Goal: Information Seeking & Learning: Learn about a topic

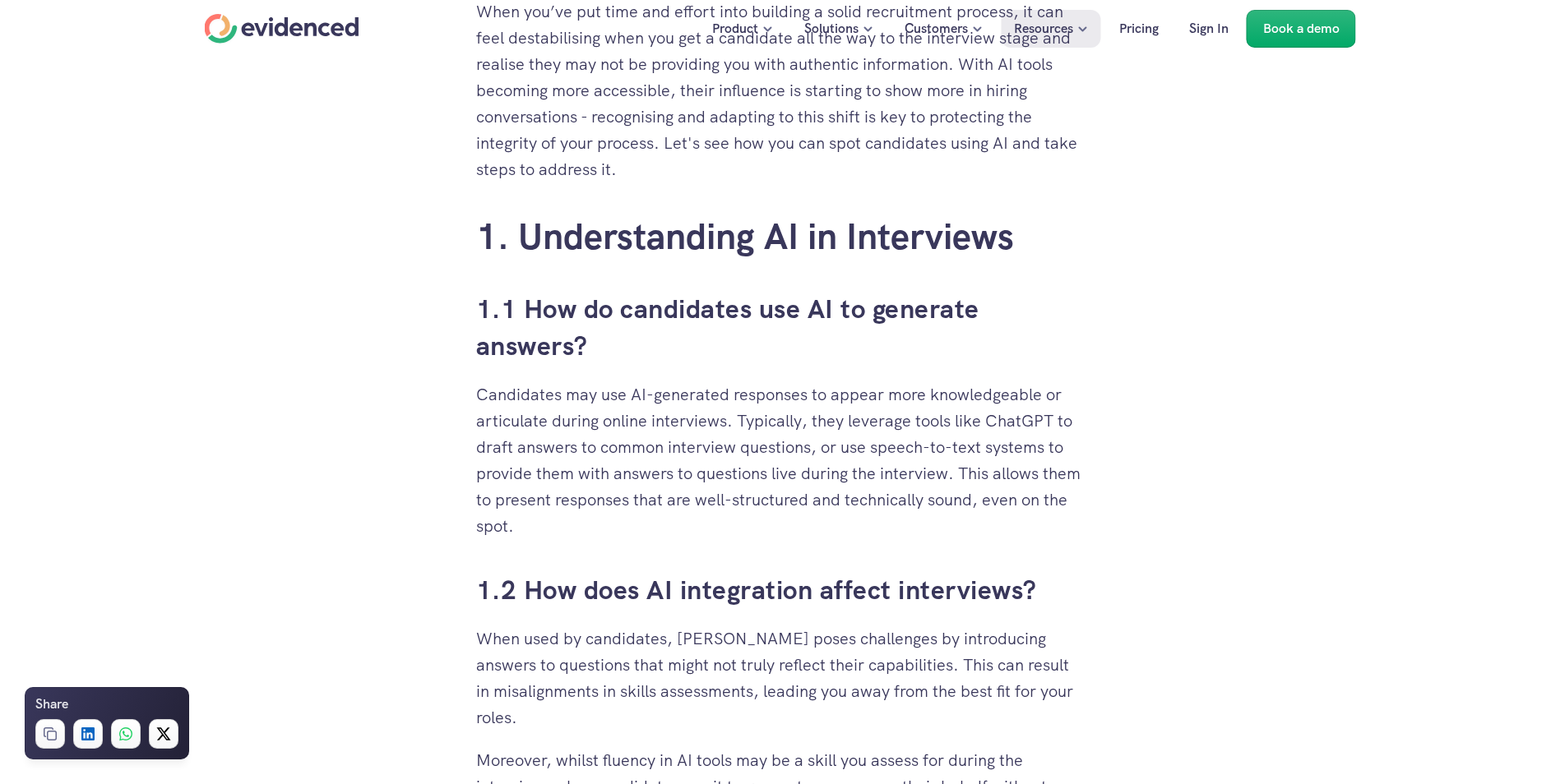
scroll to position [822, 0]
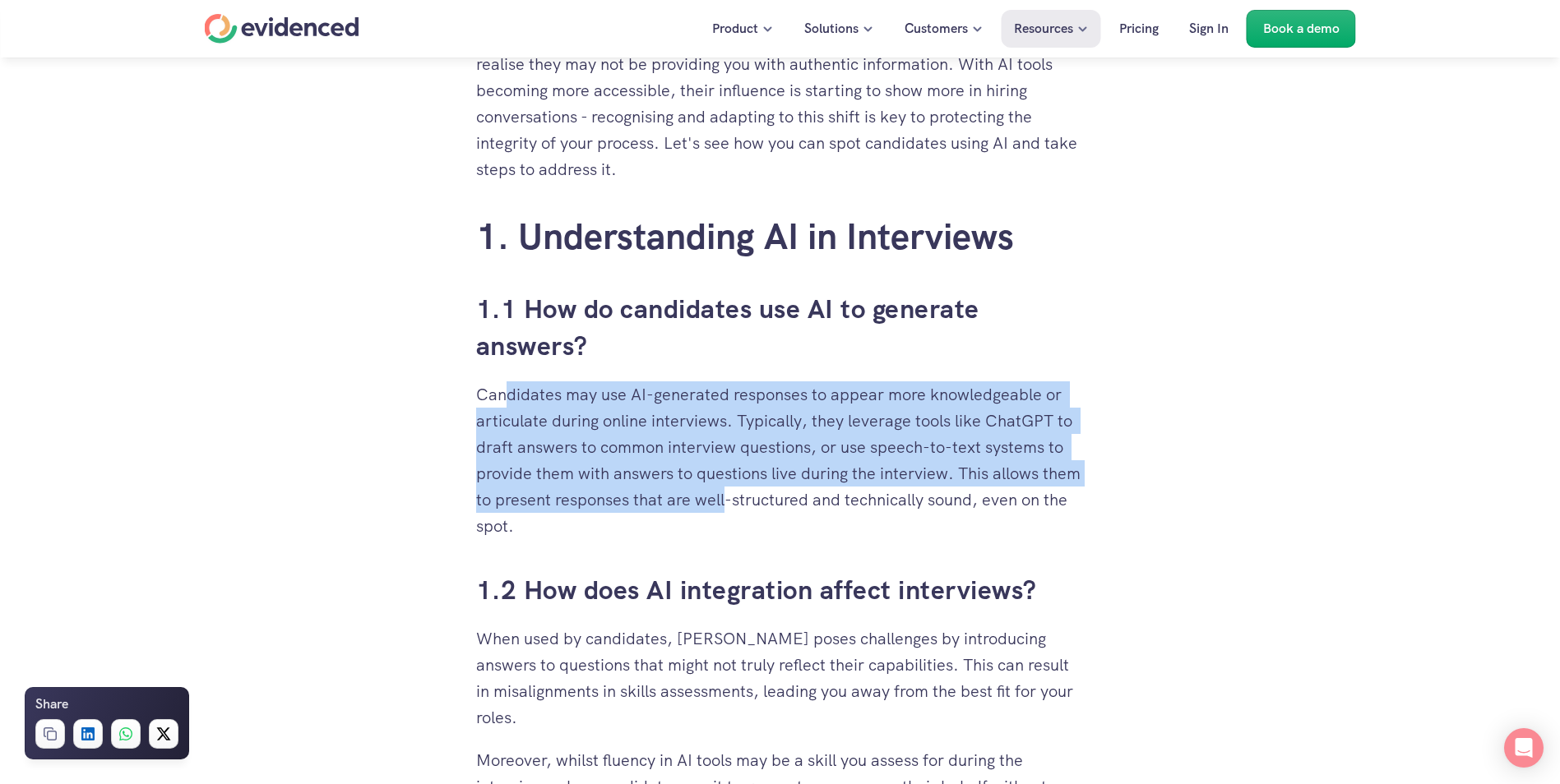
drag, startPoint x: 741, startPoint y: 448, endPoint x: 765, endPoint y: 494, distance: 51.9
click at [765, 494] on p "Candidates may use AI-generated responses to appear more knowledgeable or artic…" at bounding box center [780, 461] width 608 height 158
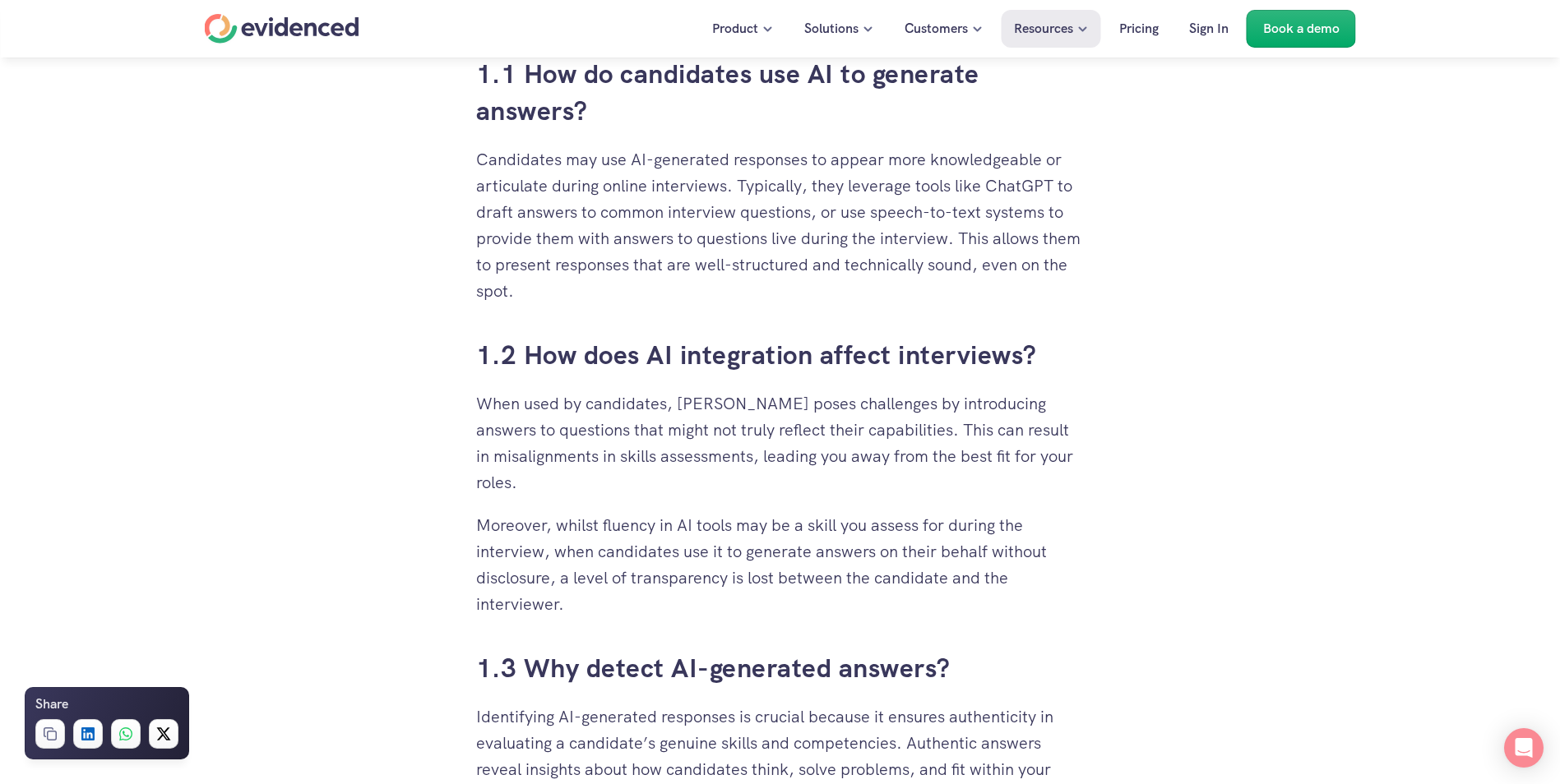
scroll to position [1151, 0]
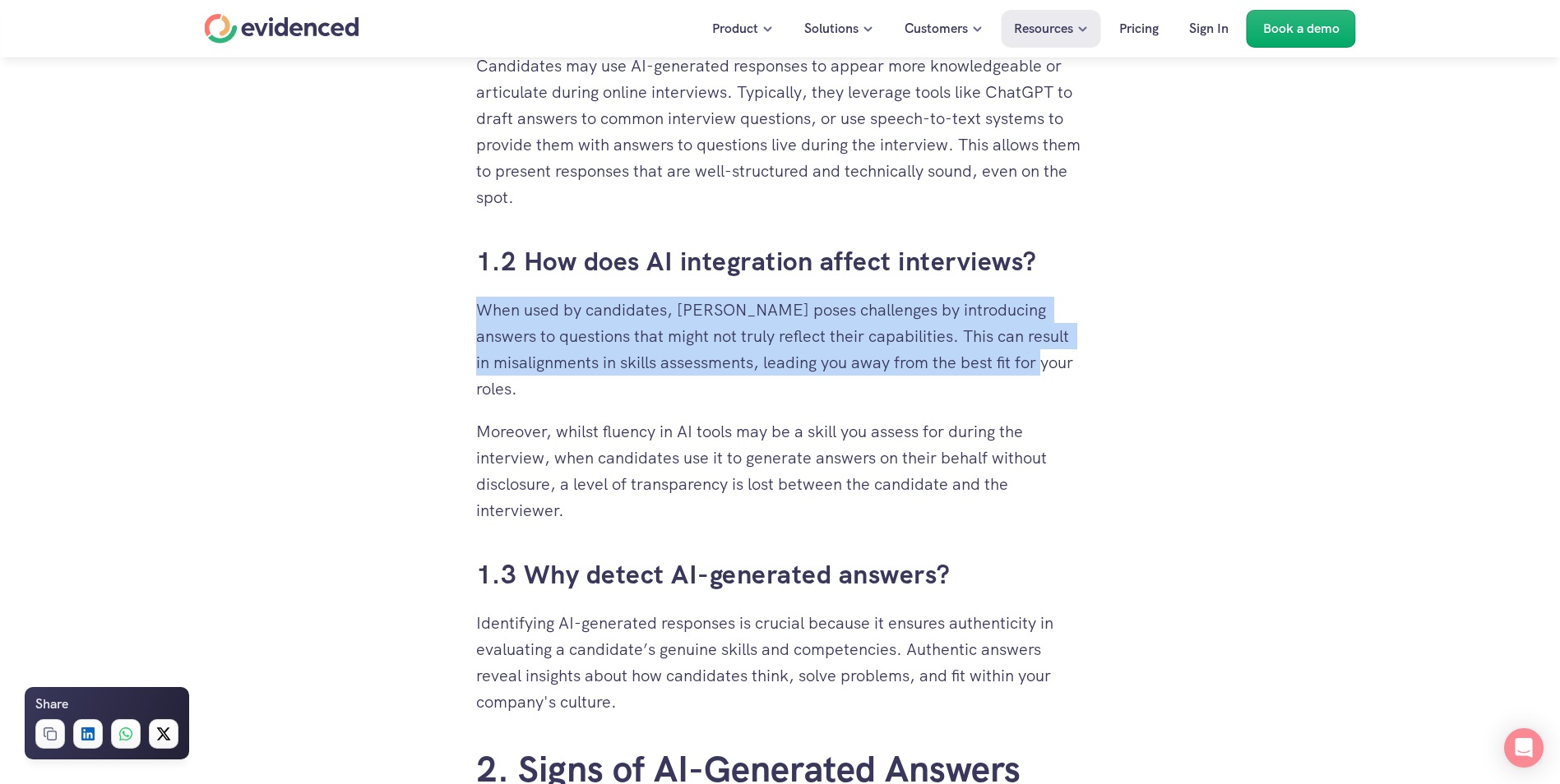
drag, startPoint x: 477, startPoint y: 302, endPoint x: 797, endPoint y: 399, distance: 334.4
click at [797, 399] on p "When used by candidates, [PERSON_NAME] poses challenges by introducing answers …" at bounding box center [780, 350] width 608 height 105
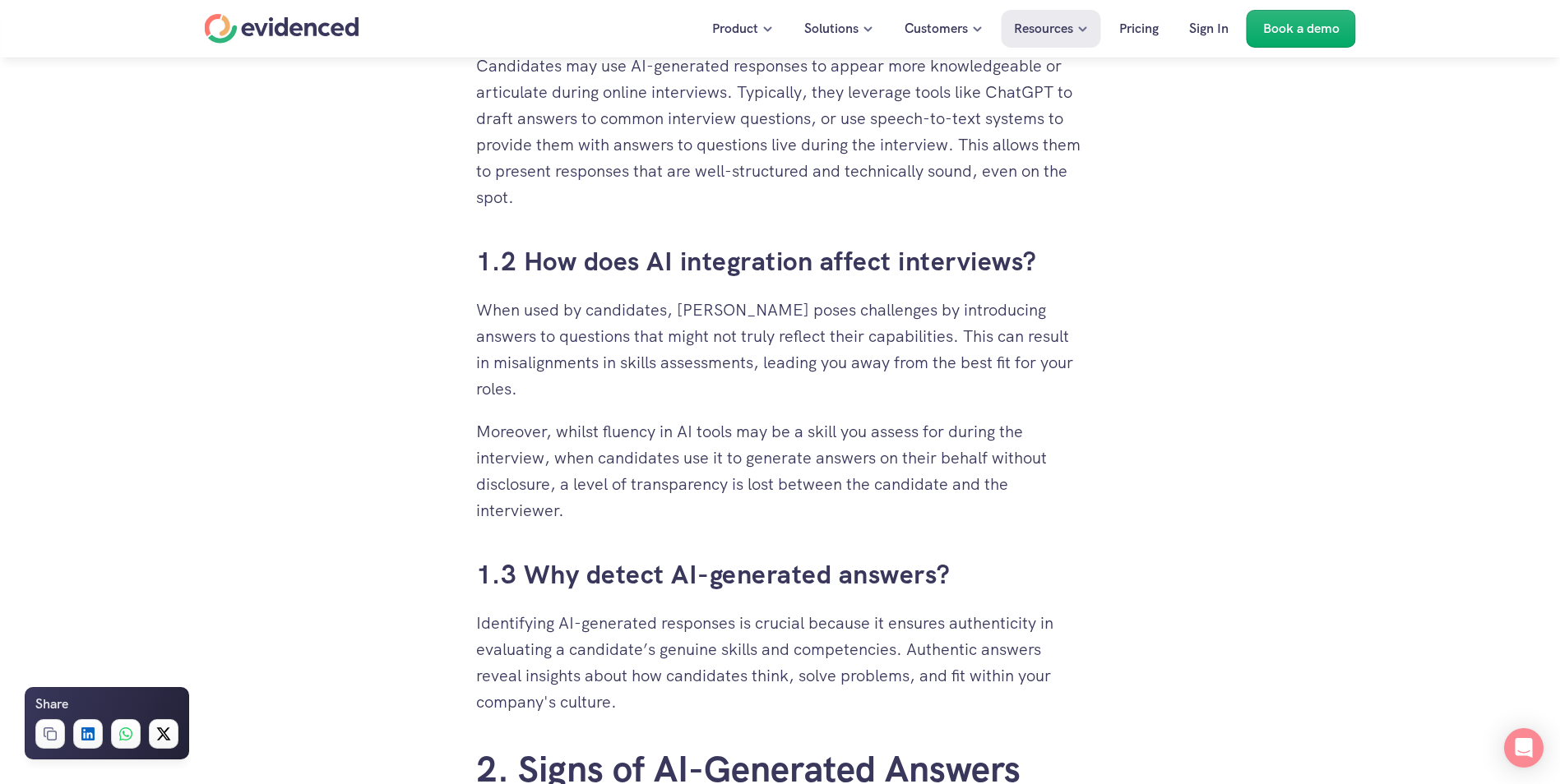
click at [531, 429] on p "Moreover, whilst fluency in AI tools may be a skill you assess for during the i…" at bounding box center [780, 471] width 608 height 105
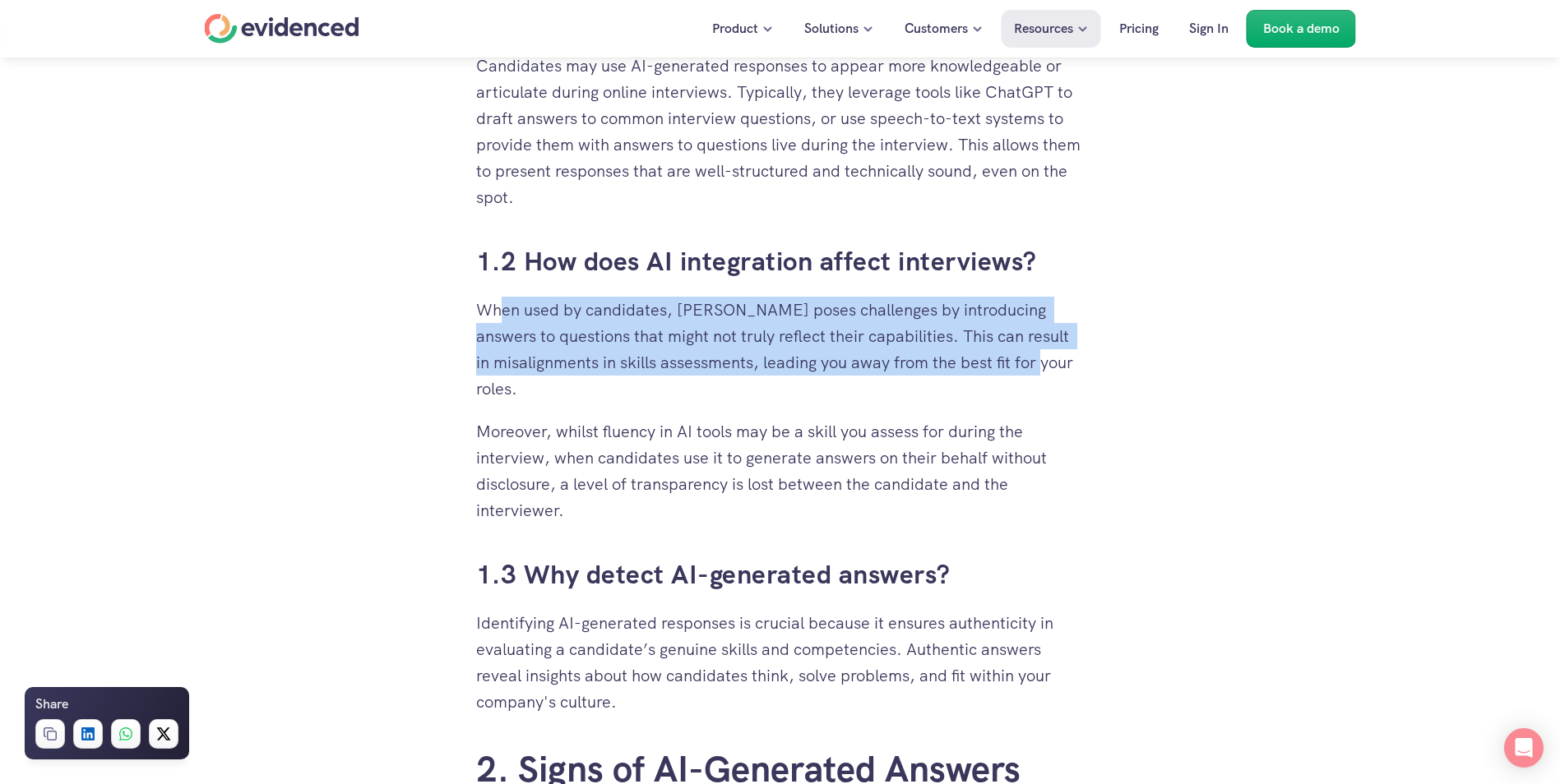
drag, startPoint x: 502, startPoint y: 311, endPoint x: 724, endPoint y: 409, distance: 242.7
drag, startPoint x: 724, startPoint y: 409, endPoint x: 580, endPoint y: 407, distance: 144.0
click at [693, 442] on p "Moreover, whilst fluency in AI tools may be a skill you assess for during the i…" at bounding box center [780, 471] width 608 height 105
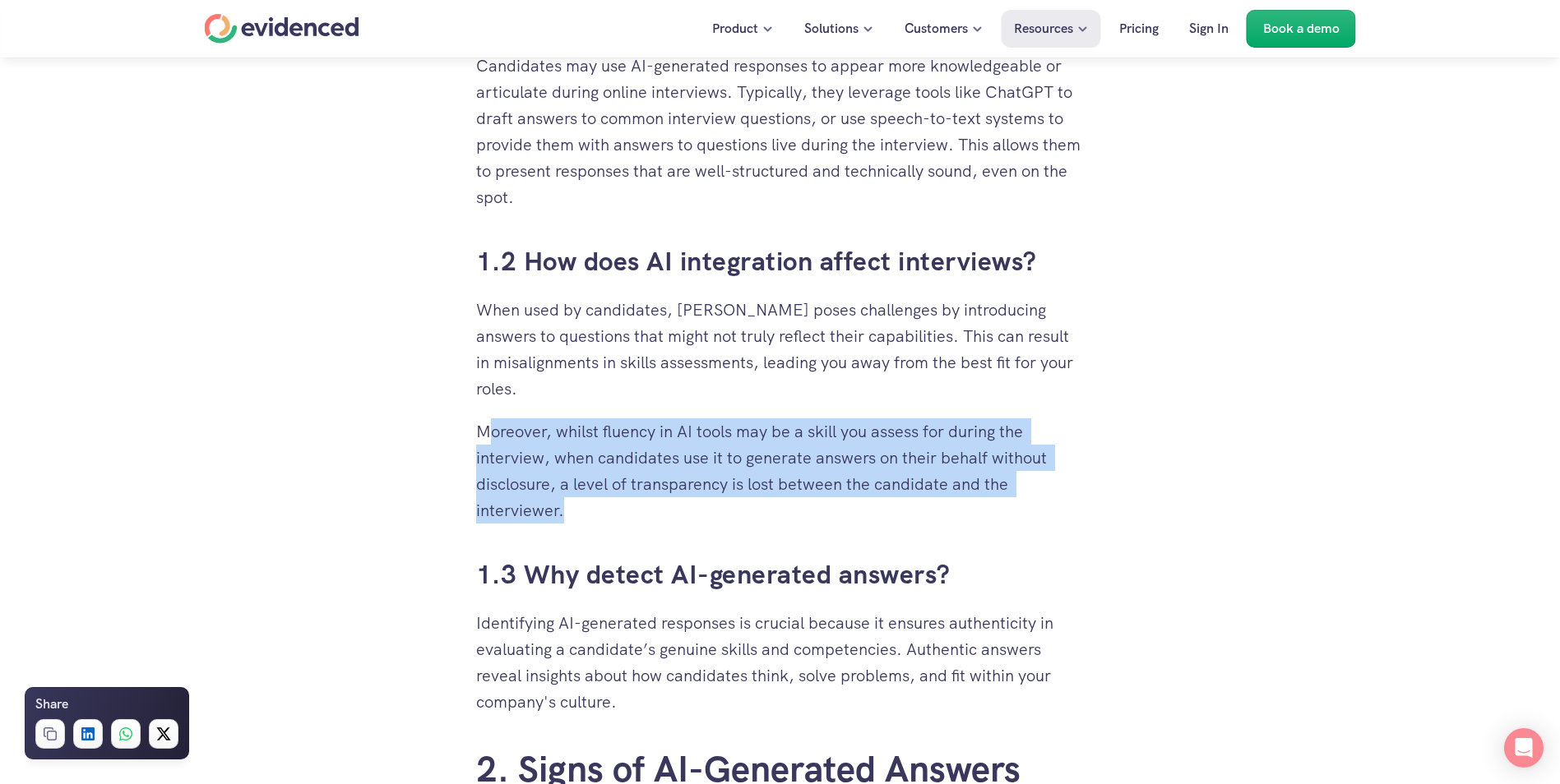
drag, startPoint x: 485, startPoint y: 432, endPoint x: 592, endPoint y: 517, distance: 136.7
click at [592, 517] on p "Moreover, whilst fluency in AI tools may be a skill you assess for during the i…" at bounding box center [780, 471] width 608 height 105
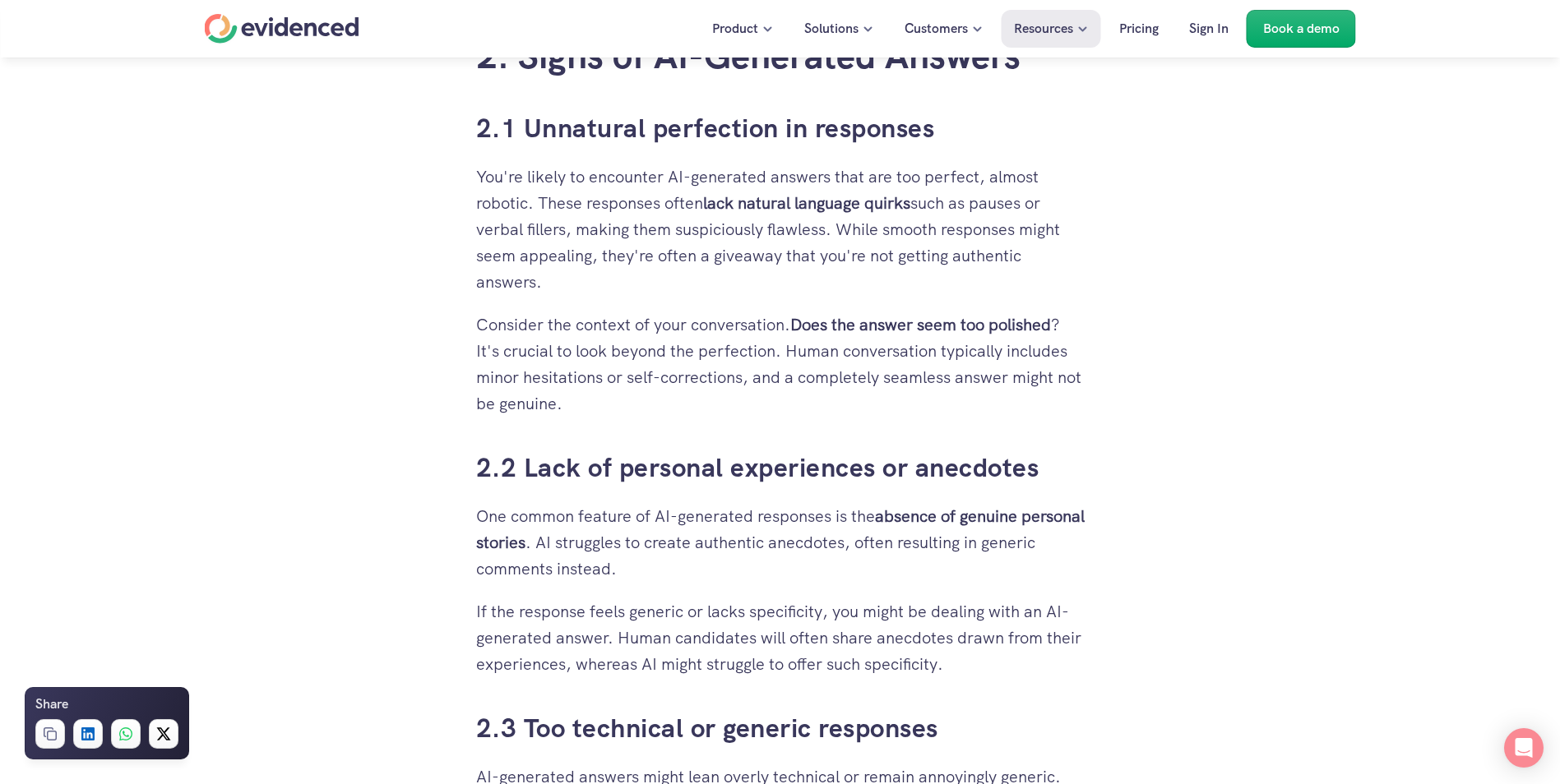
scroll to position [1890, 0]
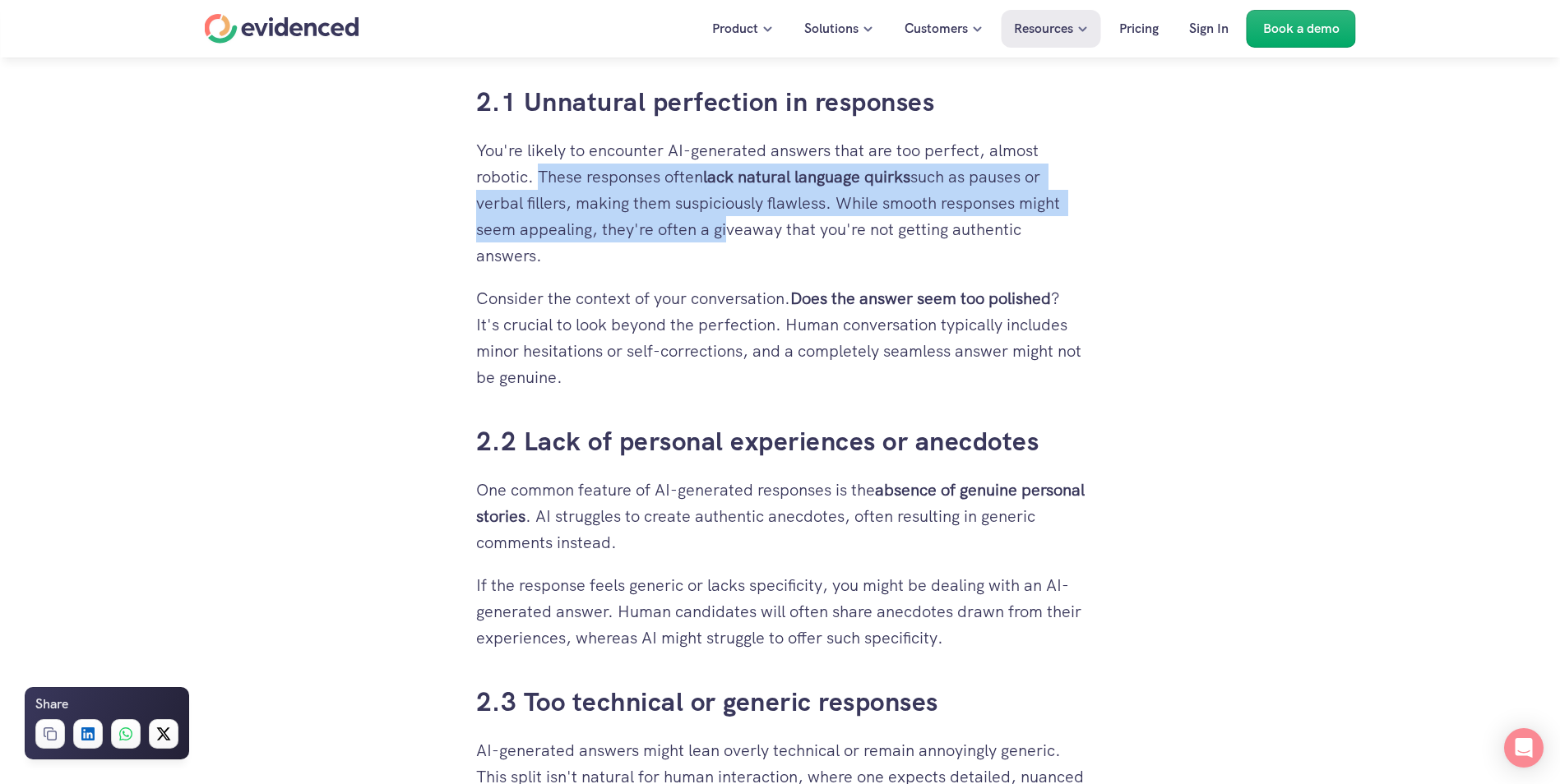
drag, startPoint x: 541, startPoint y: 184, endPoint x: 725, endPoint y: 241, distance: 192.6
click at [725, 241] on p "You're likely to encounter AI-generated answers that are too perfect, almost ro…" at bounding box center [780, 203] width 608 height 132
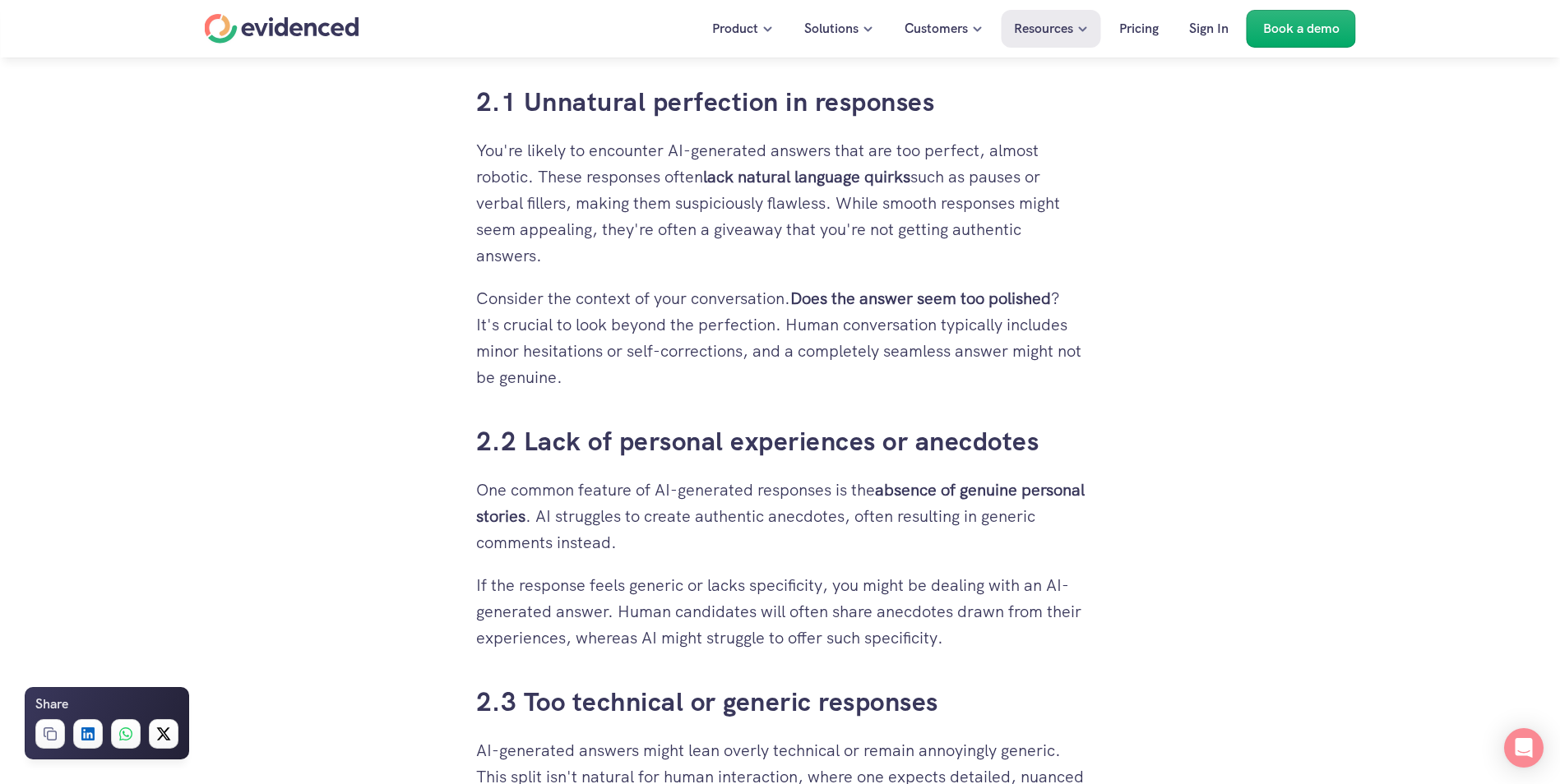
click at [530, 301] on p "Consider the context of your conversation. Does the answer seem too polished ? …" at bounding box center [780, 337] width 608 height 105
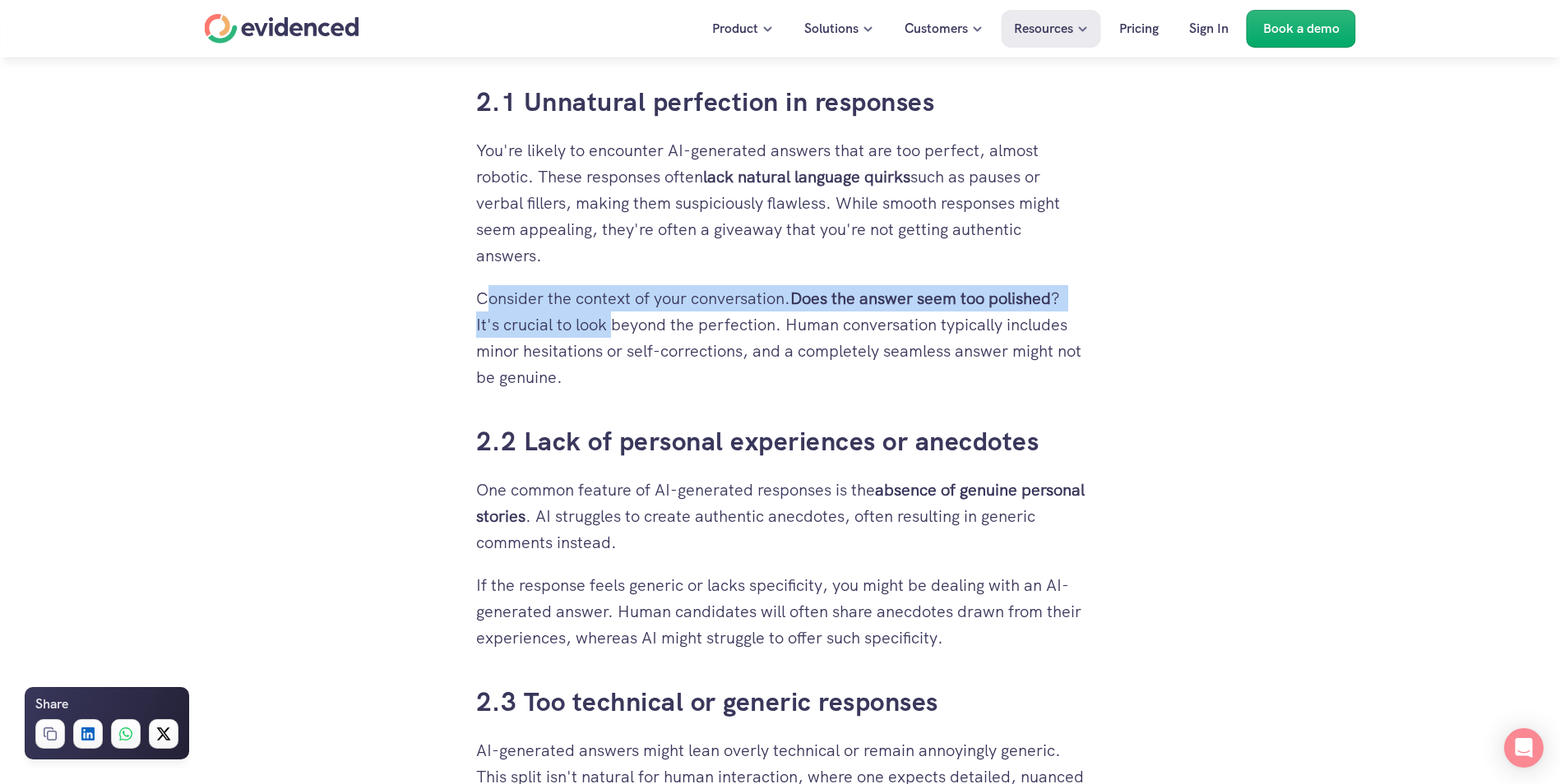
drag, startPoint x: 489, startPoint y: 300, endPoint x: 613, endPoint y: 328, distance: 127.1
click at [613, 328] on p "Consider the context of your conversation. Does the answer seem too polished ? …" at bounding box center [780, 337] width 608 height 105
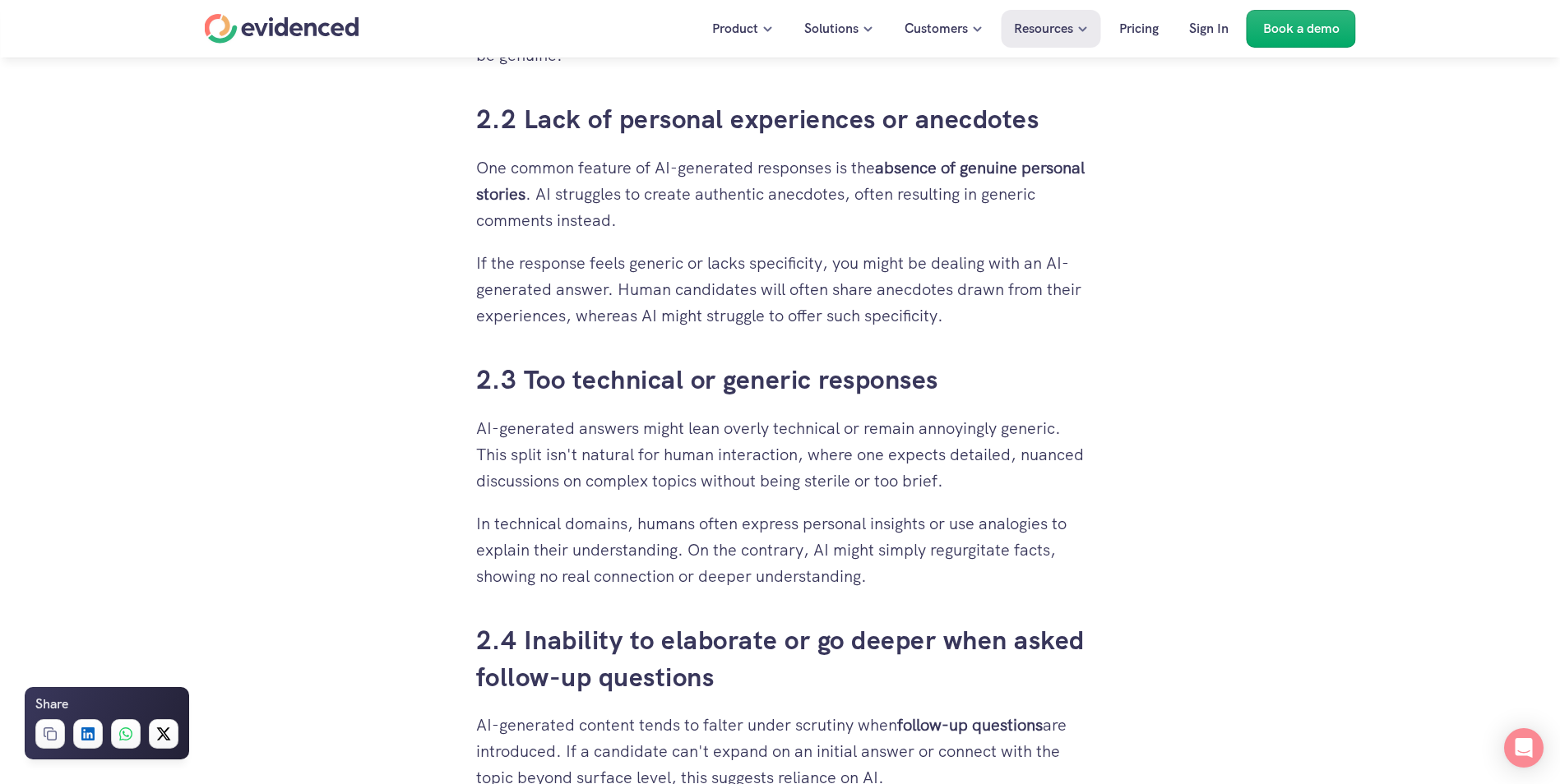
scroll to position [2219, 0]
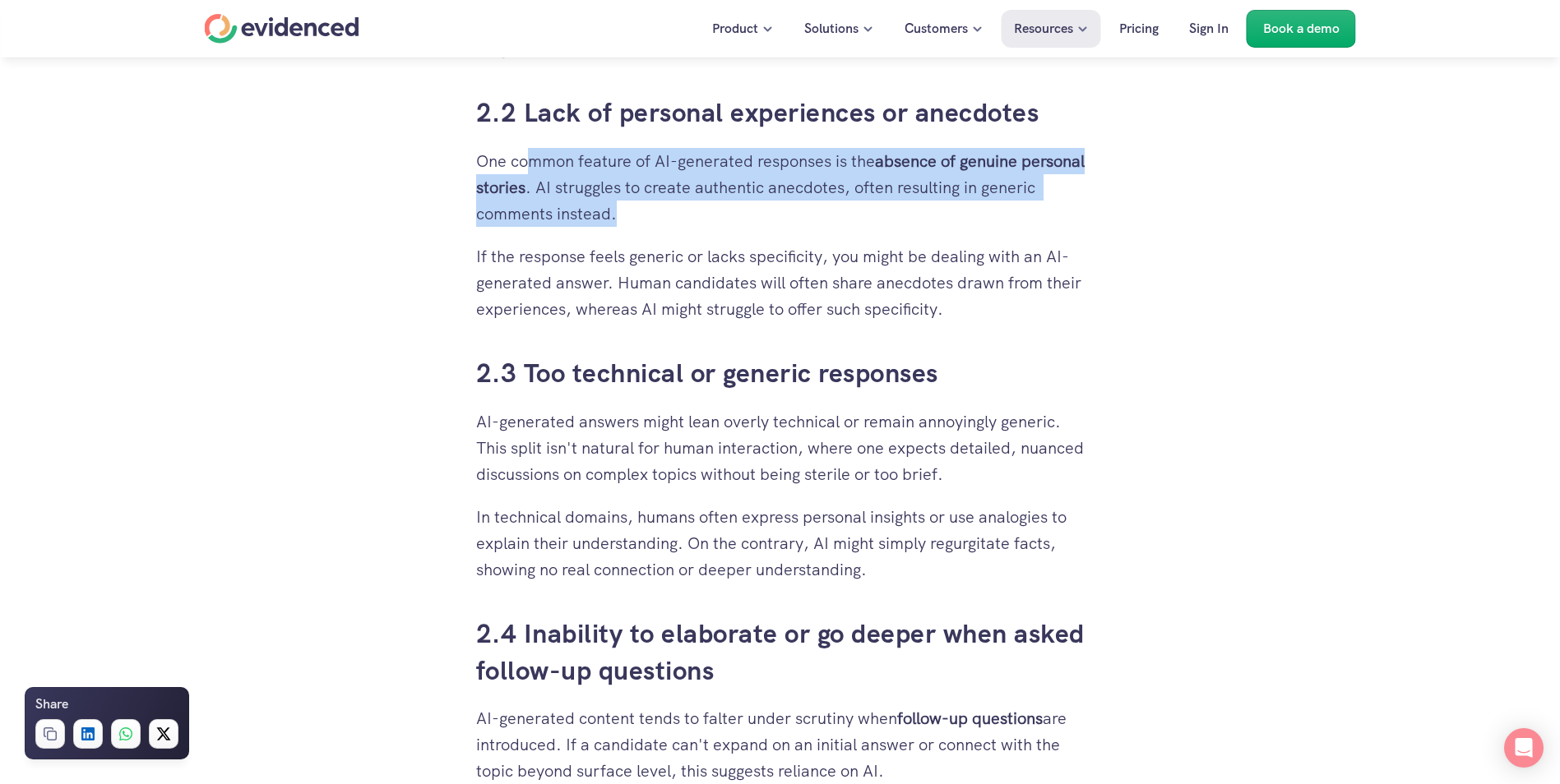
drag, startPoint x: 525, startPoint y: 157, endPoint x: 859, endPoint y: 208, distance: 337.9
click at [859, 208] on p "One common feature of AI-generated responses is the absence of genuine personal…" at bounding box center [780, 187] width 608 height 79
drag, startPoint x: 859, startPoint y: 208, endPoint x: 665, endPoint y: 231, distance: 195.4
click at [787, 257] on p "If the response feels generic or lacks specificity, you might be dealing with a…" at bounding box center [780, 283] width 608 height 79
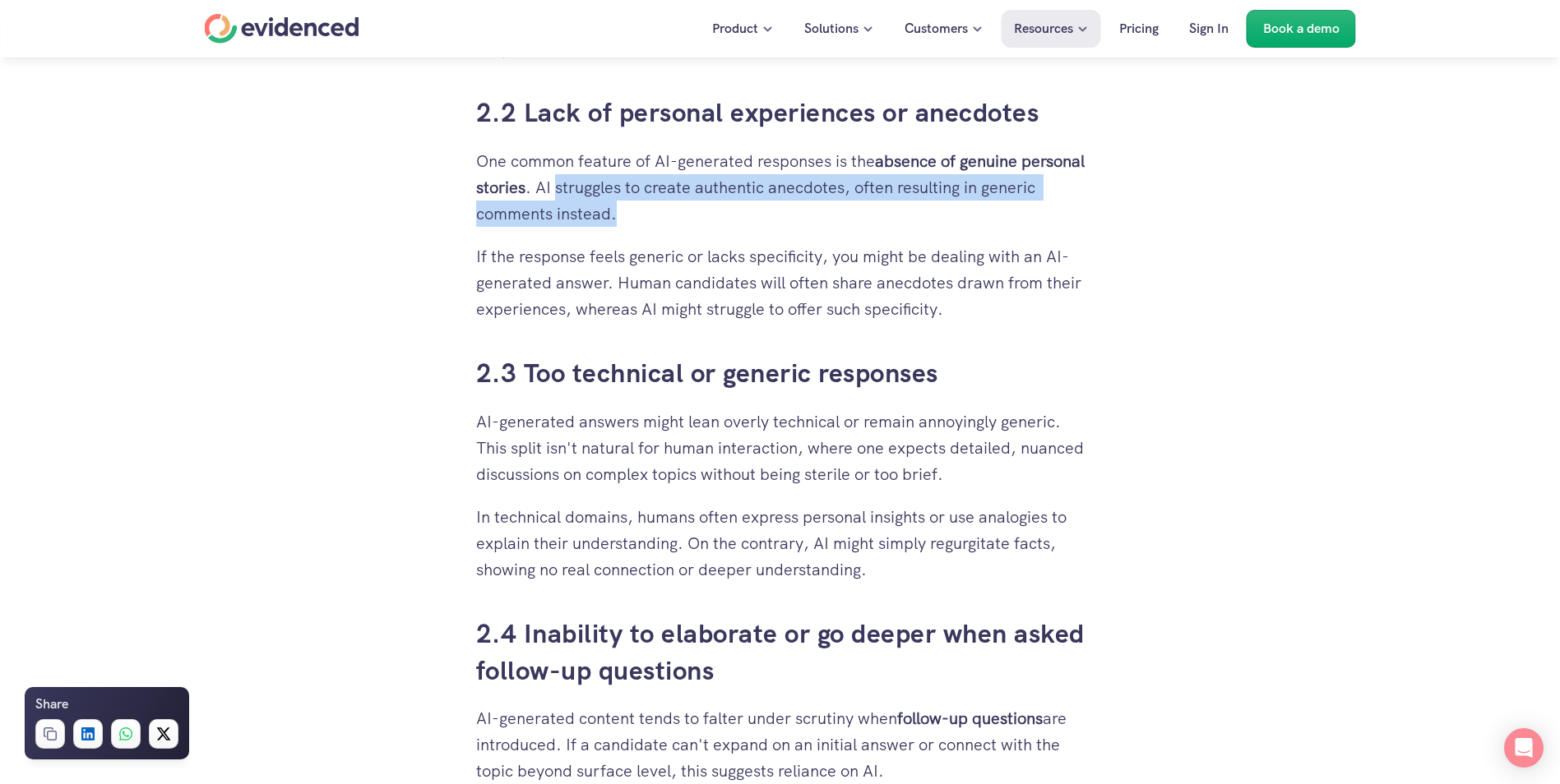
drag, startPoint x: 622, startPoint y: 186, endPoint x: 674, endPoint y: 220, distance: 62.1
click at [674, 220] on p "One common feature of AI-generated responses is the absence of genuine personal…" at bounding box center [780, 187] width 608 height 79
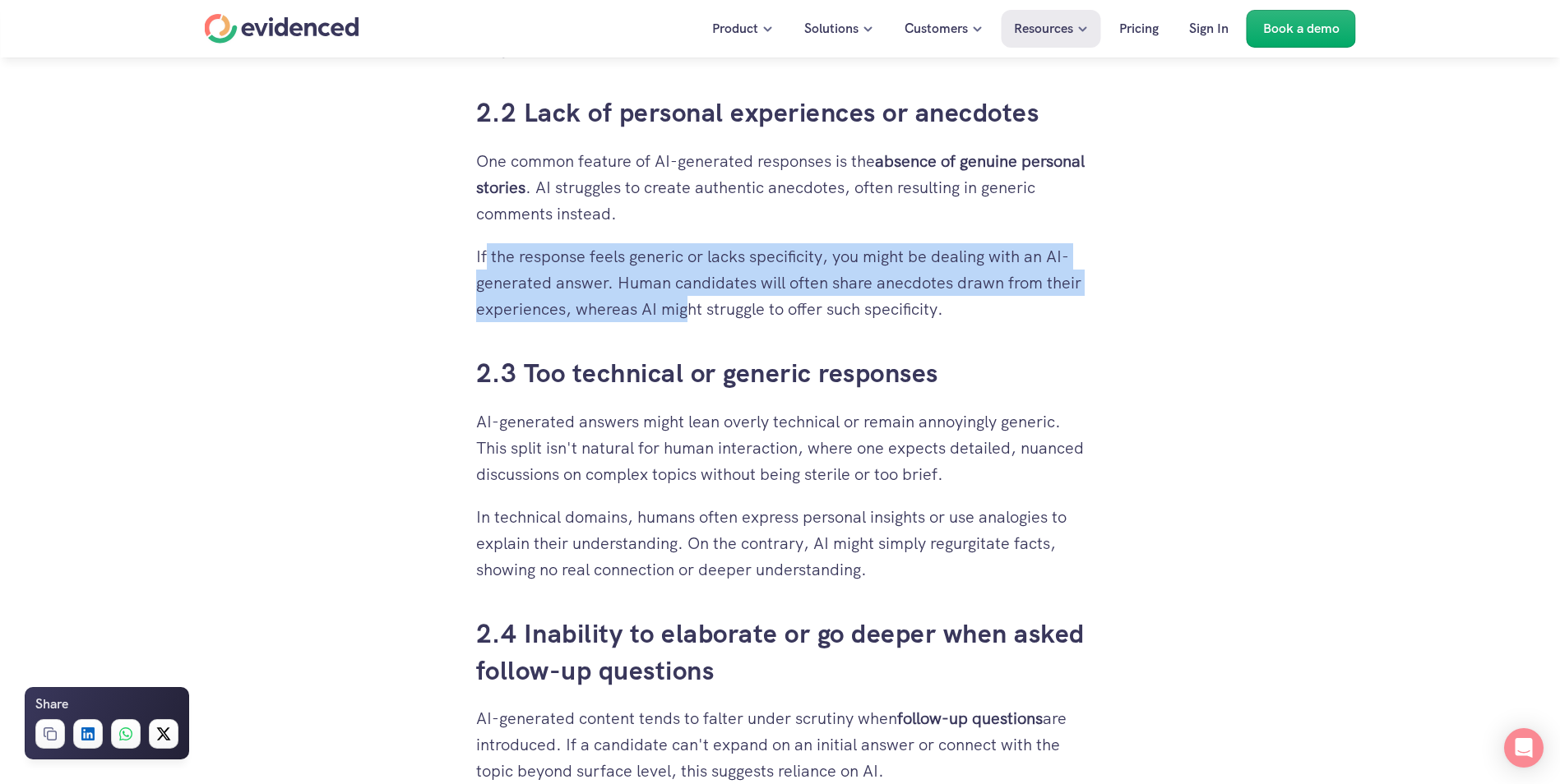
drag, startPoint x: 488, startPoint y: 259, endPoint x: 686, endPoint y: 302, distance: 202.6
click at [686, 302] on p "If the response feels generic or lacks specificity, you might be dealing with a…" at bounding box center [780, 283] width 608 height 79
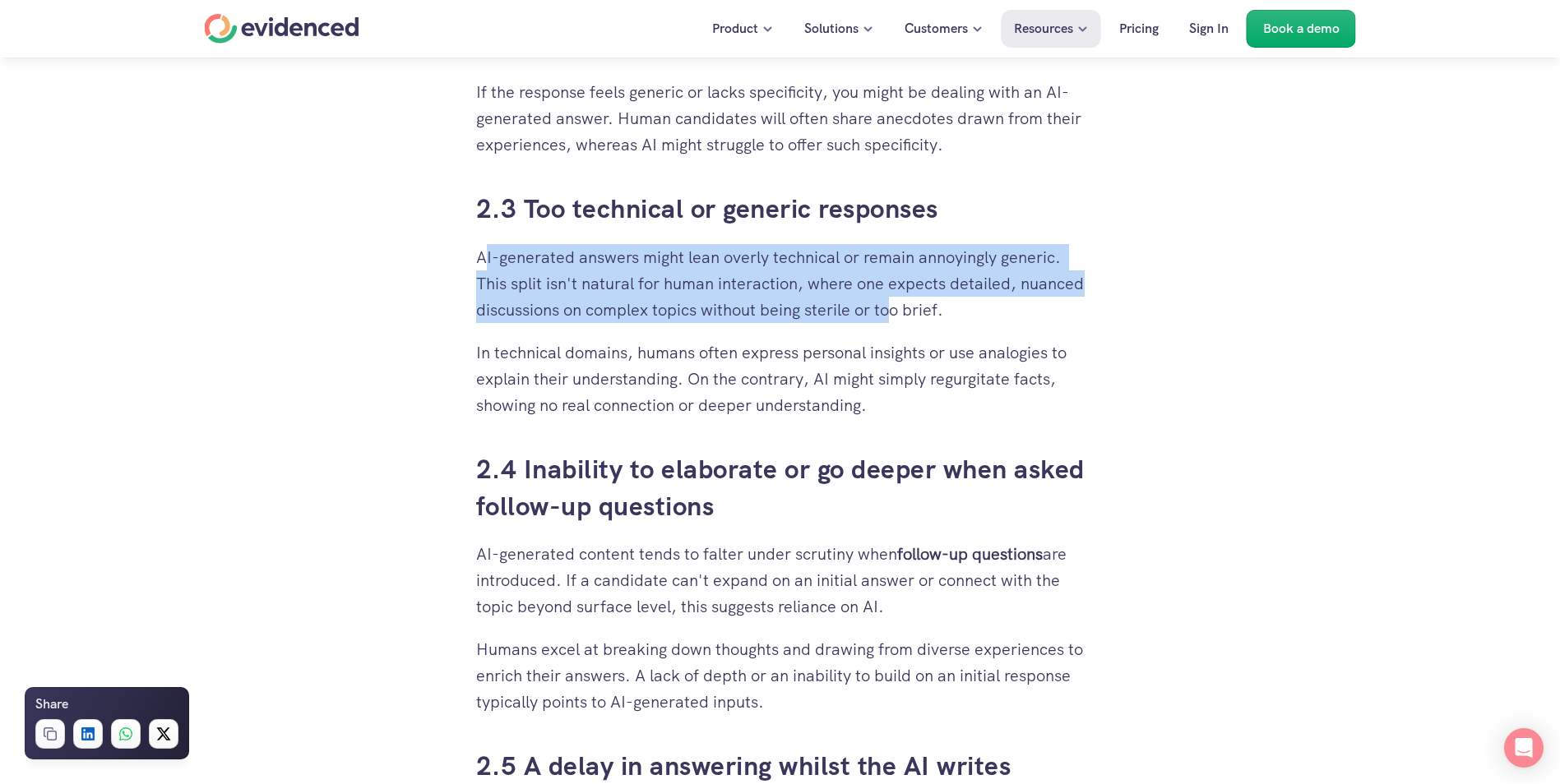
drag, startPoint x: 488, startPoint y: 257, endPoint x: 963, endPoint y: 305, distance: 477.4
click at [963, 305] on p "AI-generated answers might lean overly technical or remain annoyingly generic. …" at bounding box center [780, 284] width 608 height 79
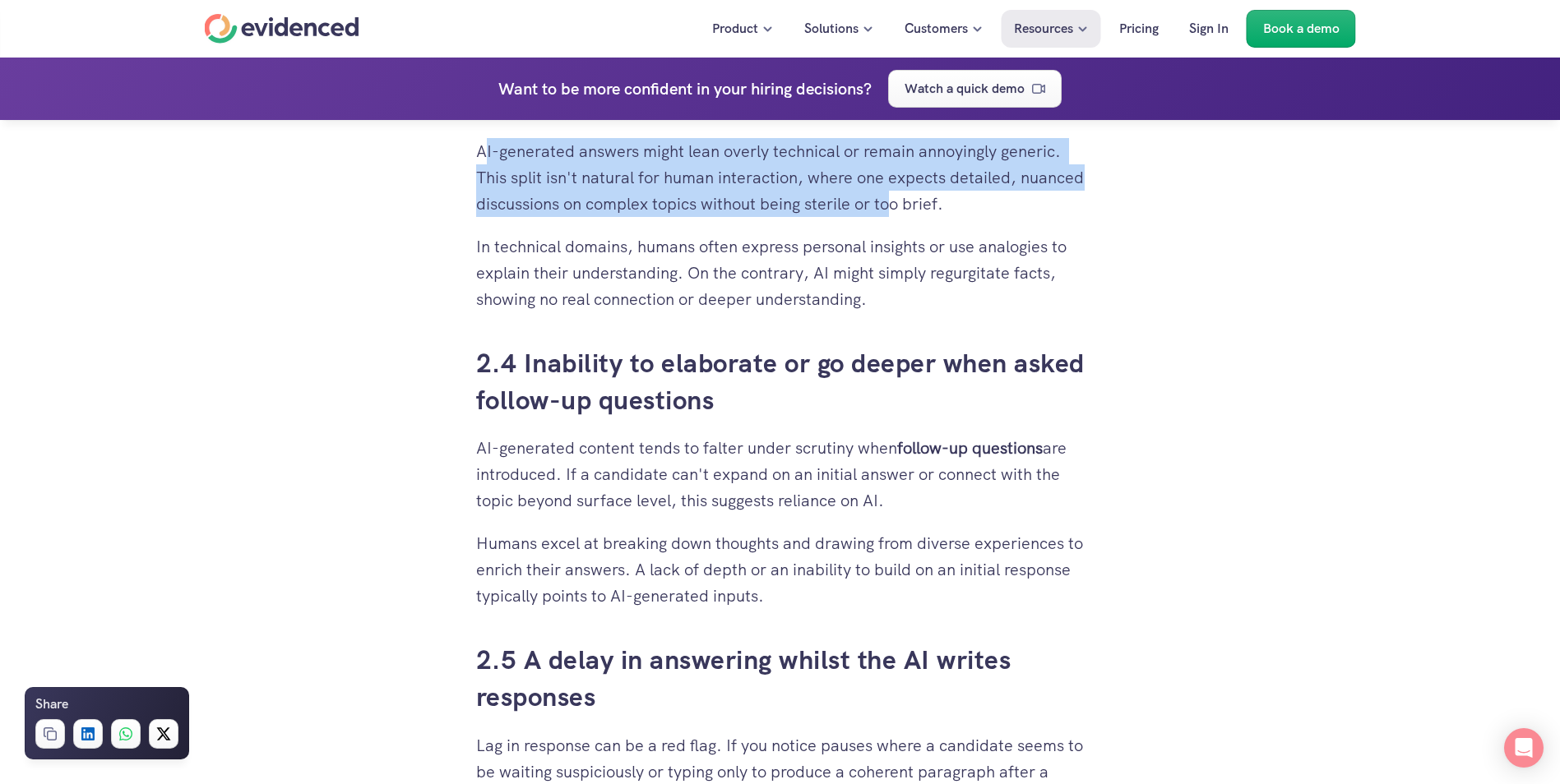
scroll to position [2466, 0]
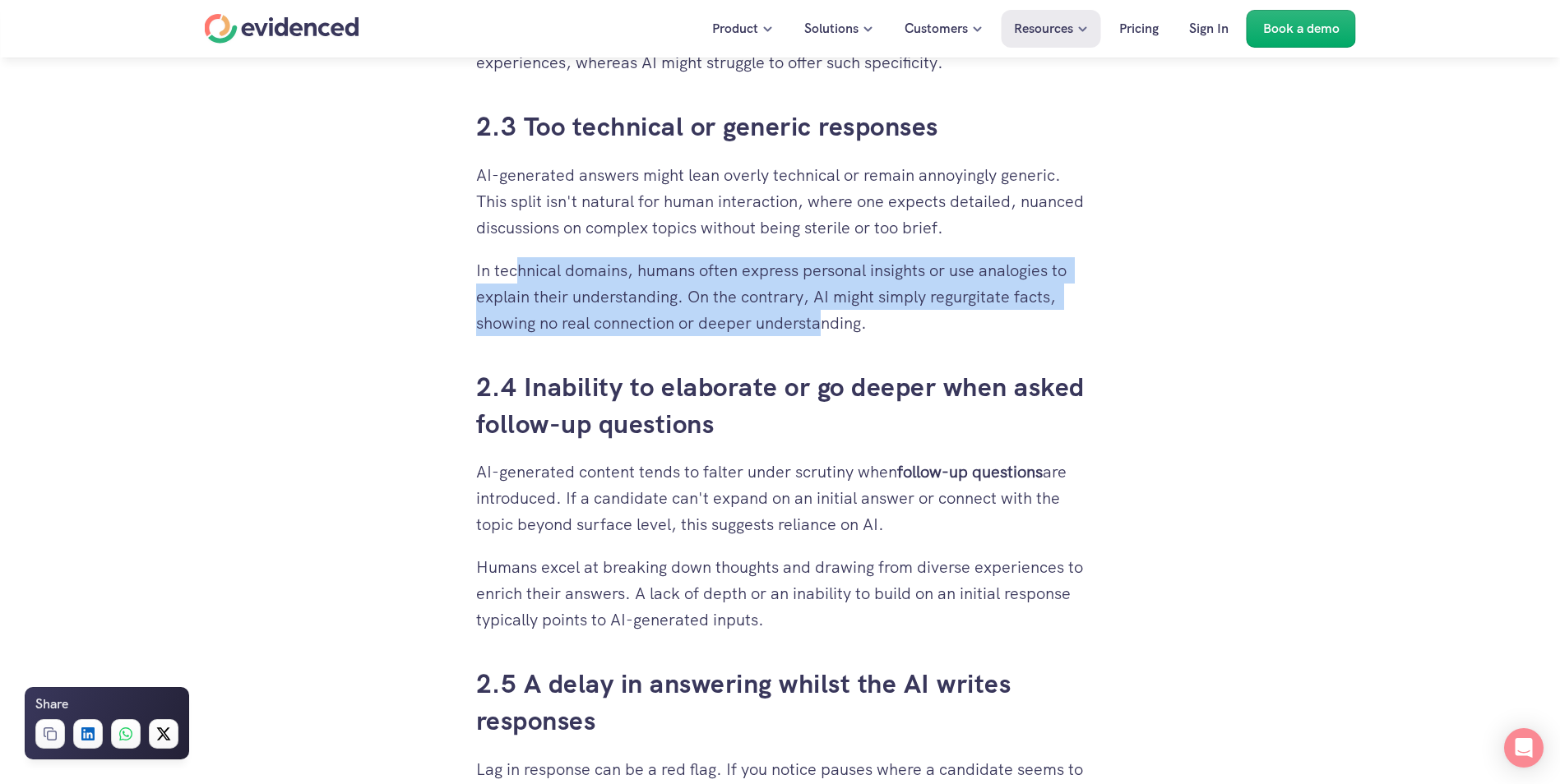
drag, startPoint x: 513, startPoint y: 269, endPoint x: 827, endPoint y: 333, distance: 320.5
click at [827, 333] on p "In technical domains, humans often express personal insights or use analogies t…" at bounding box center [780, 297] width 608 height 79
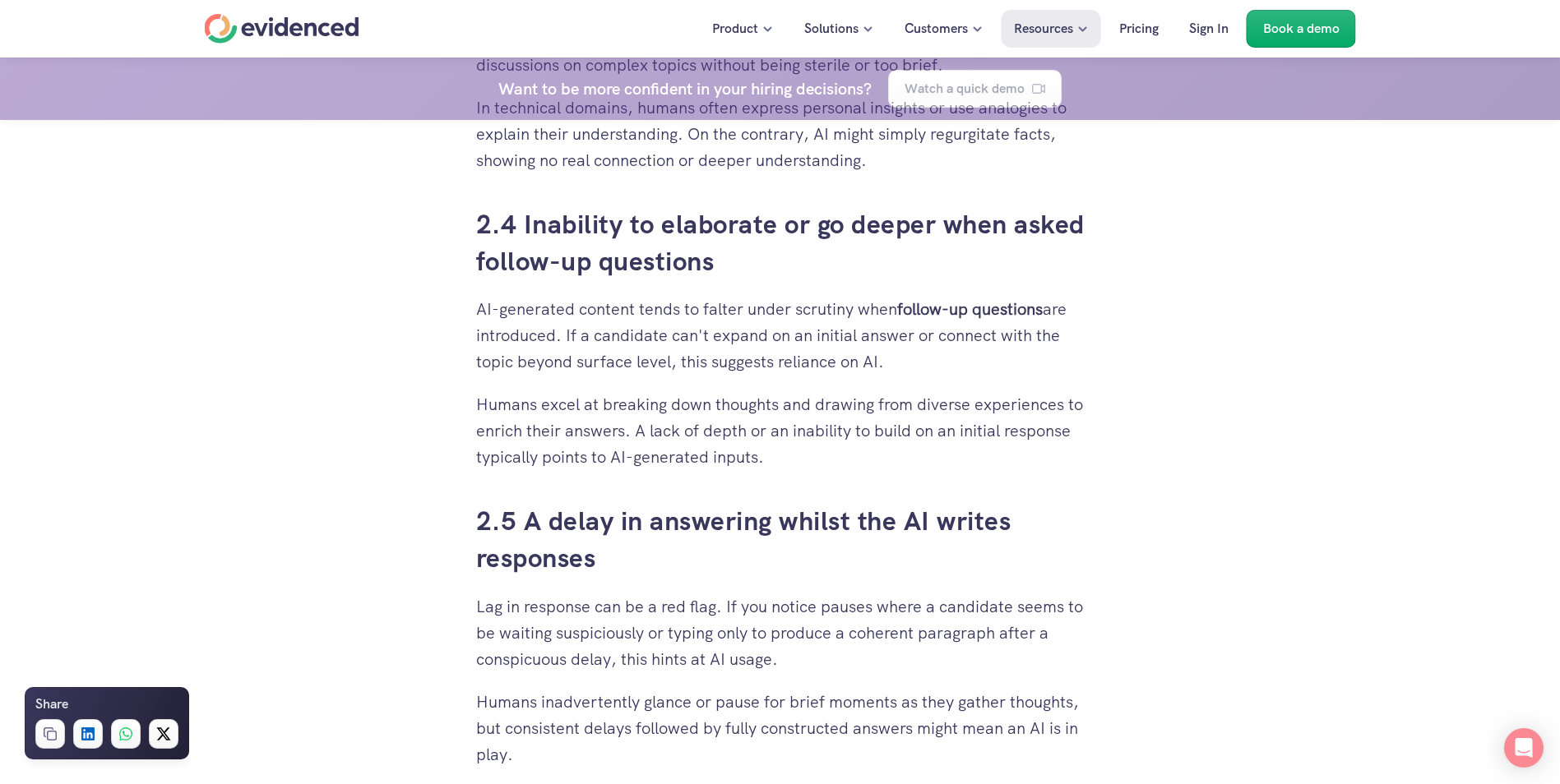
scroll to position [2630, 0]
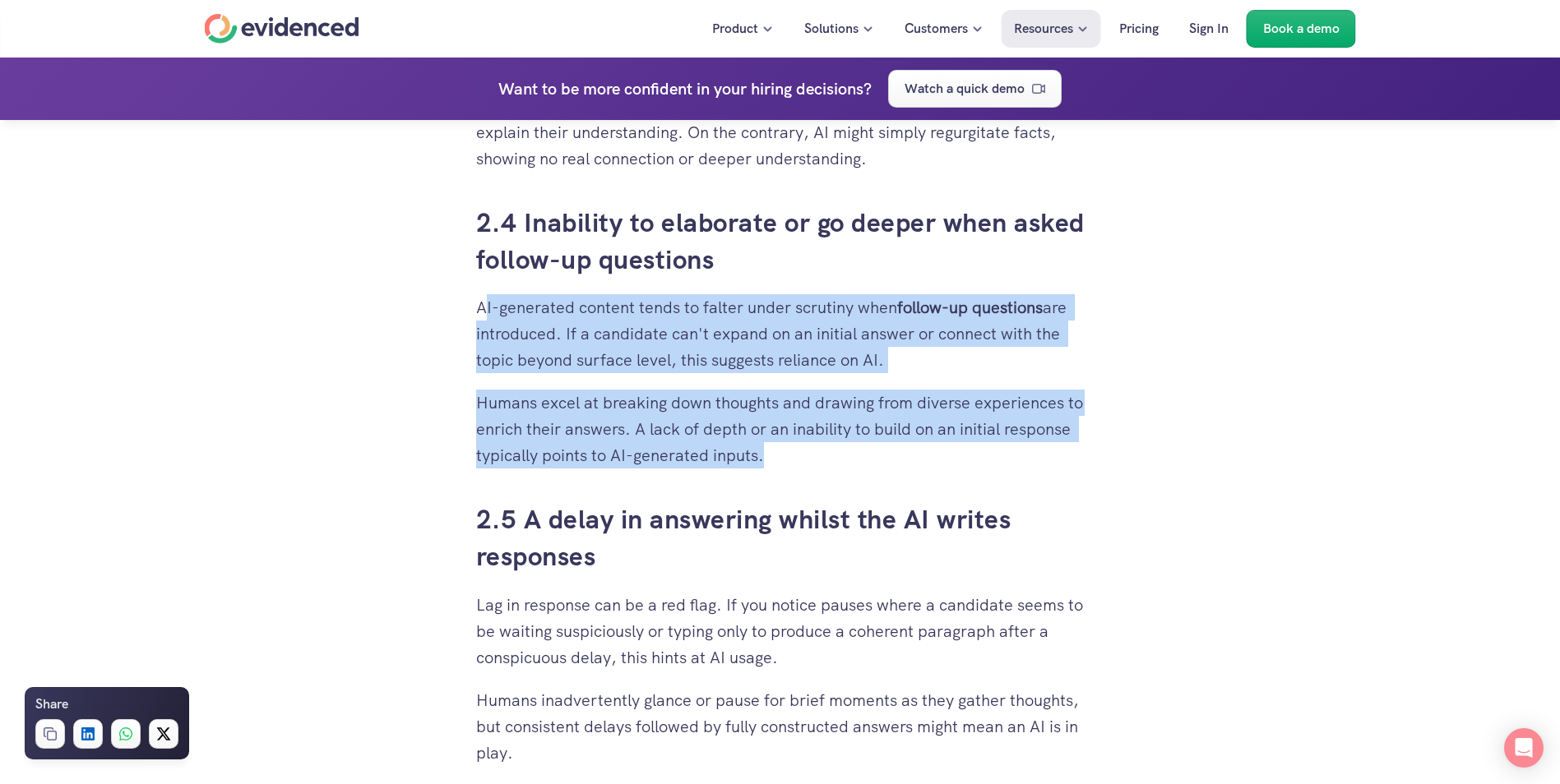
drag, startPoint x: 484, startPoint y: 305, endPoint x: 844, endPoint y: 450, distance: 388.1
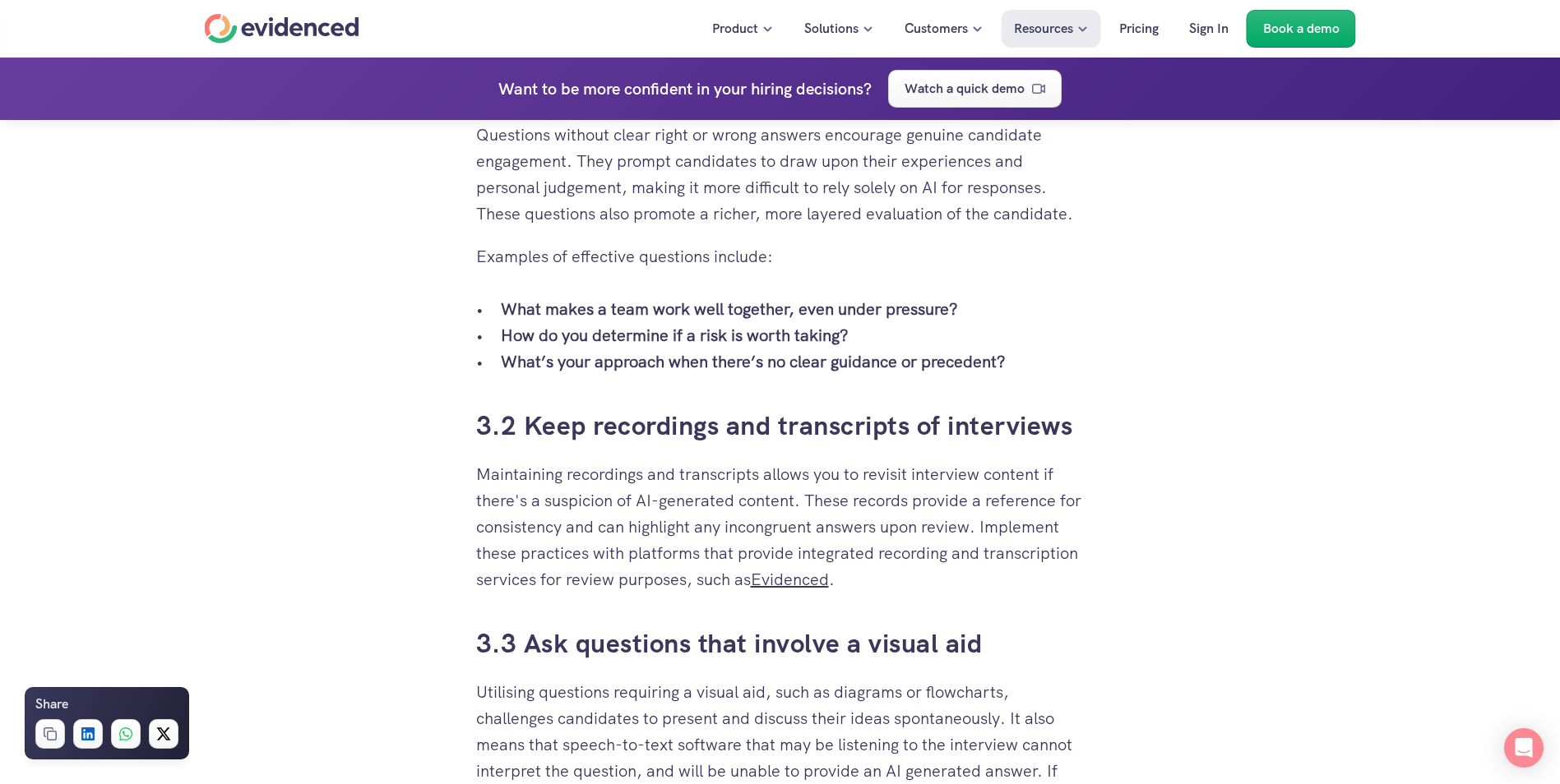
scroll to position [3699, 0]
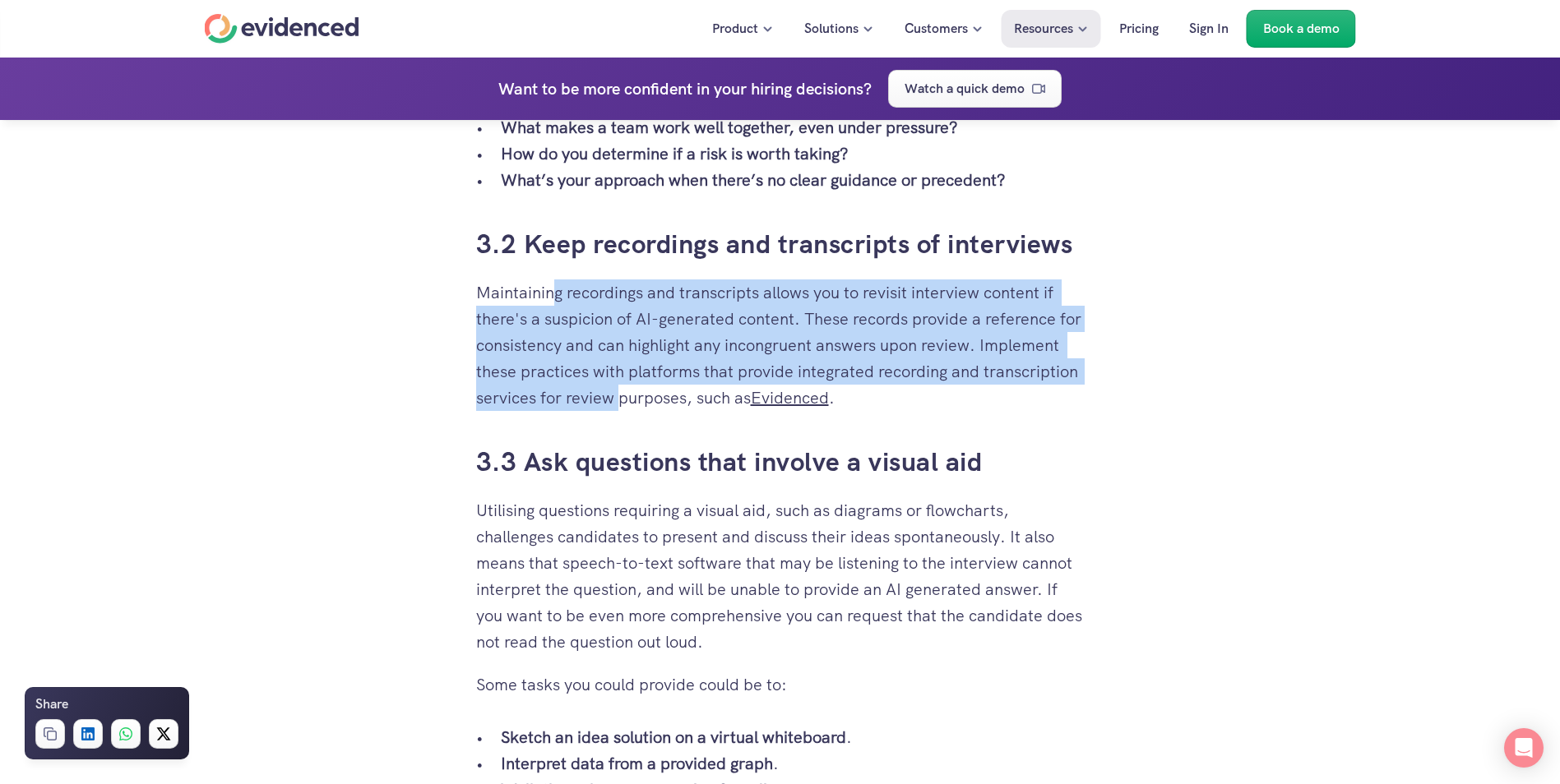
drag, startPoint x: 554, startPoint y: 295, endPoint x: 622, endPoint y: 418, distance: 140.5
click at [307, 422] on div "When you’ve put time and effort into building a solid recruitment process, it c…" at bounding box center [780, 160] width 1560 height 6850
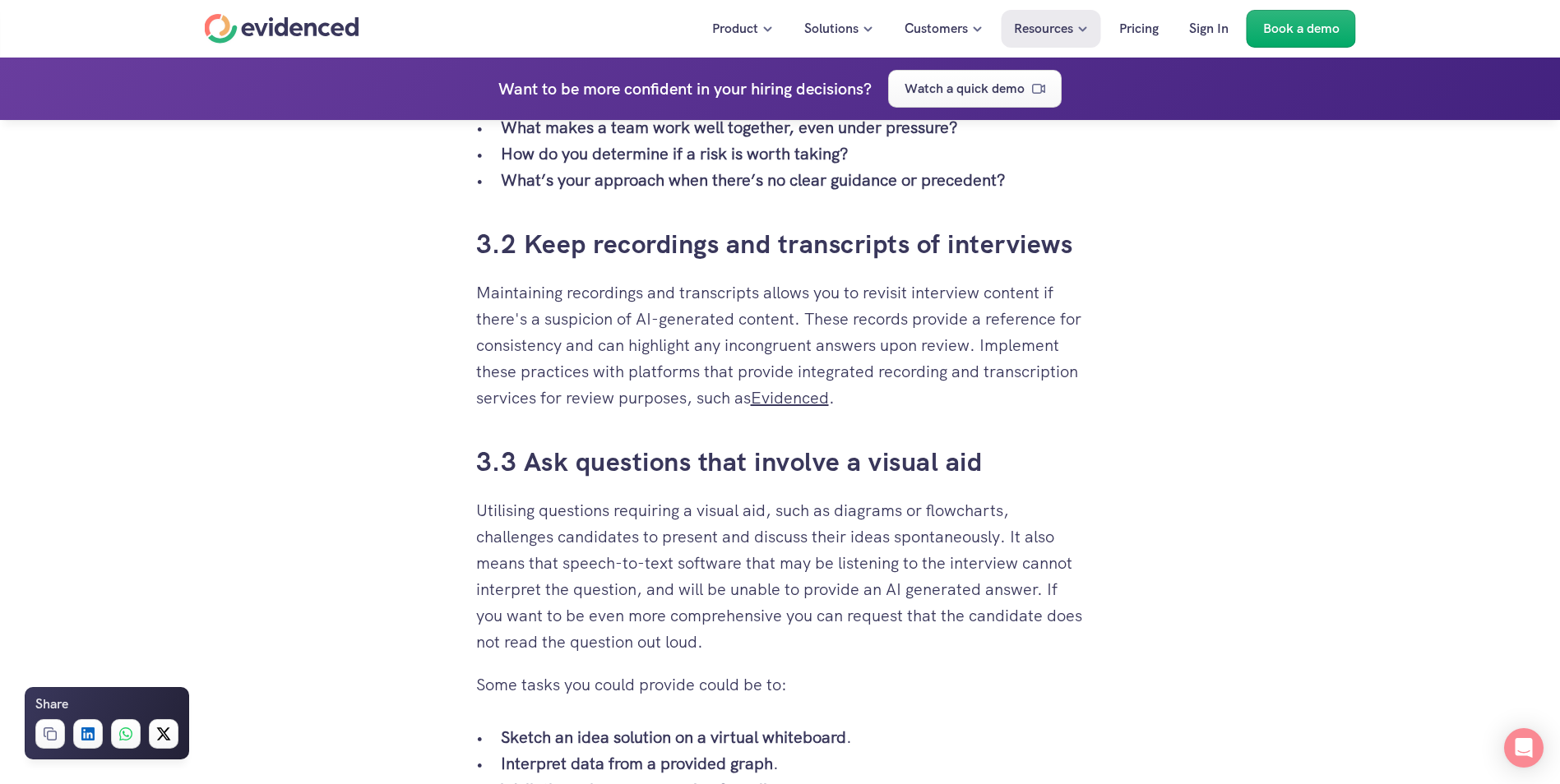
drag, startPoint x: 518, startPoint y: 513, endPoint x: 730, endPoint y: 637, distance: 245.6
click at [730, 637] on p "Utilising questions requiring a visual aid, such as diagrams or flowcharts, cha…" at bounding box center [780, 576] width 608 height 158
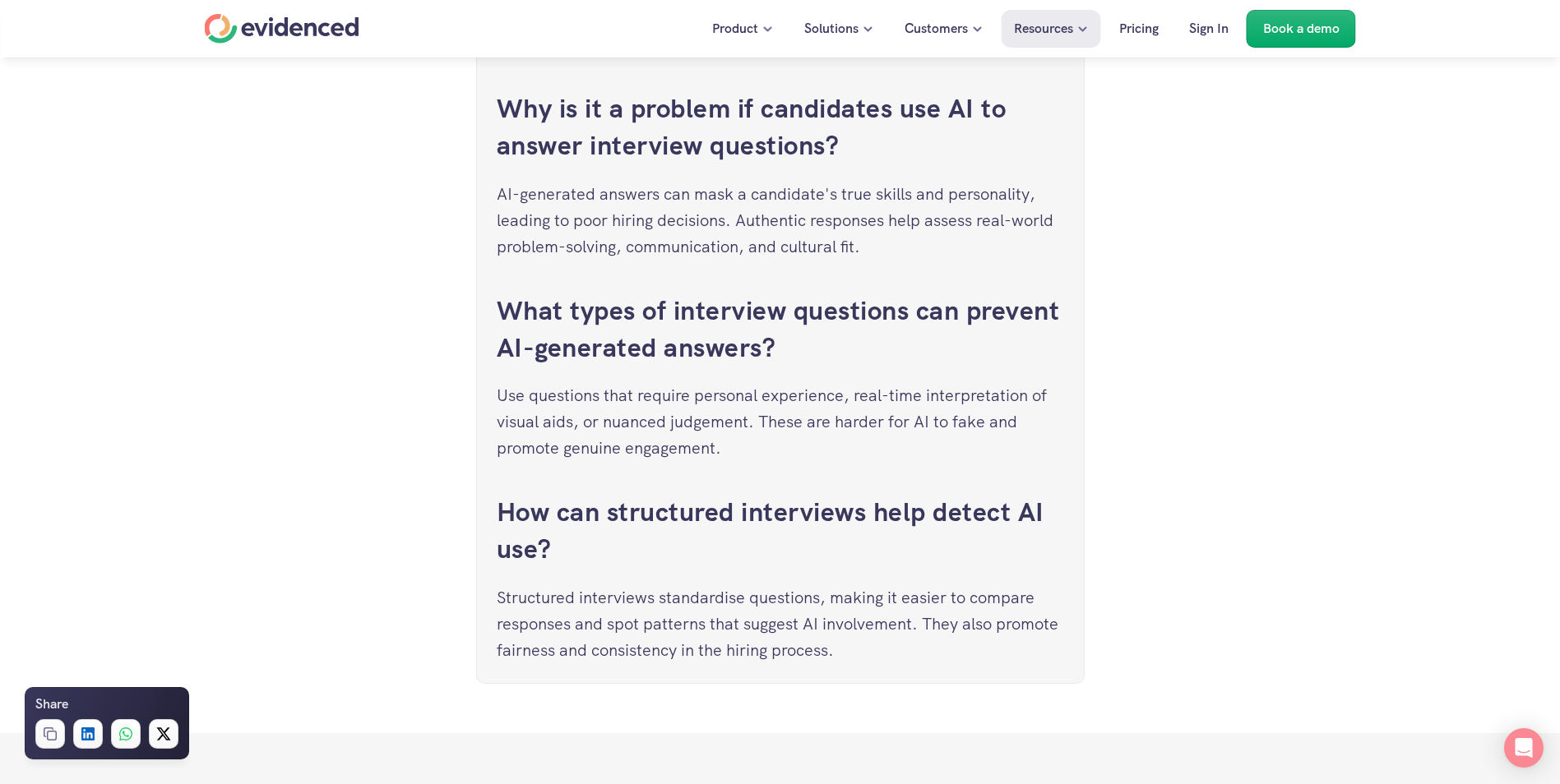
scroll to position [6577, 0]
